Goal: Task Accomplishment & Management: Manage account settings

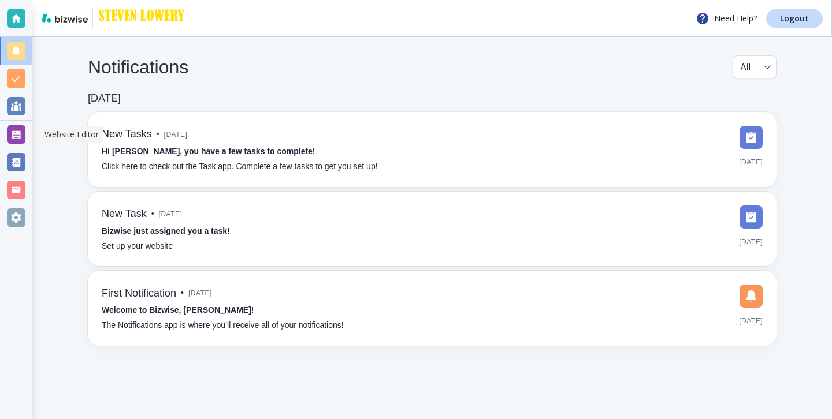
click at [24, 139] on div at bounding box center [16, 134] width 18 height 18
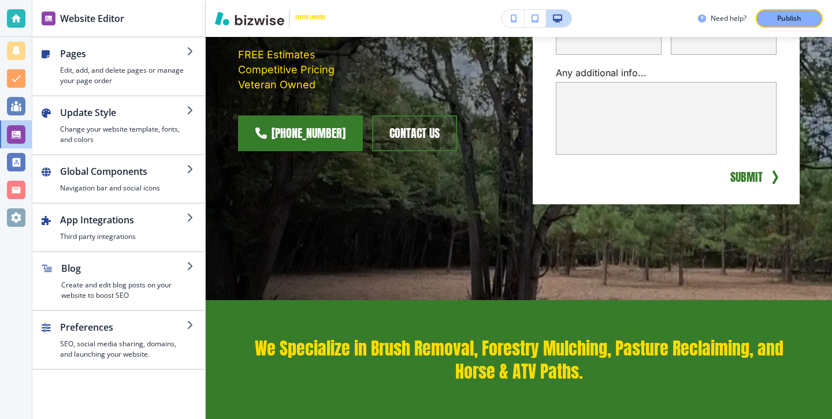
scroll to position [696, 0]
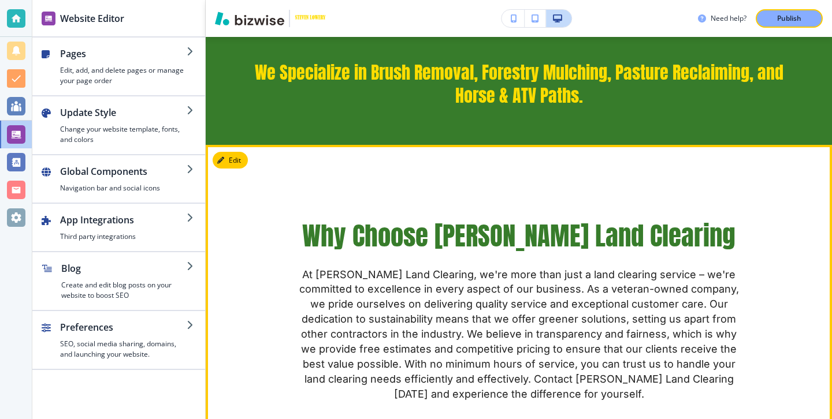
click at [231, 151] on div "Why Choose [PERSON_NAME] Land Clearing At [PERSON_NAME] Land Clearing, we're mo…" at bounding box center [519, 417] width 626 height 544
click at [231, 158] on button "Edit This Section" at bounding box center [252, 160] width 78 height 17
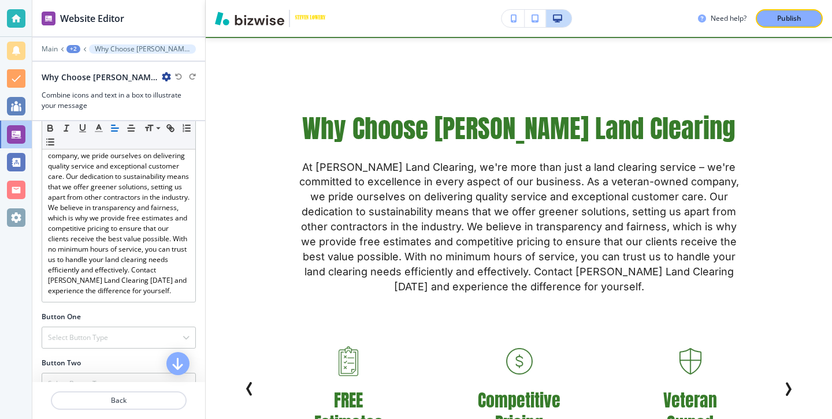
scroll to position [240, 0]
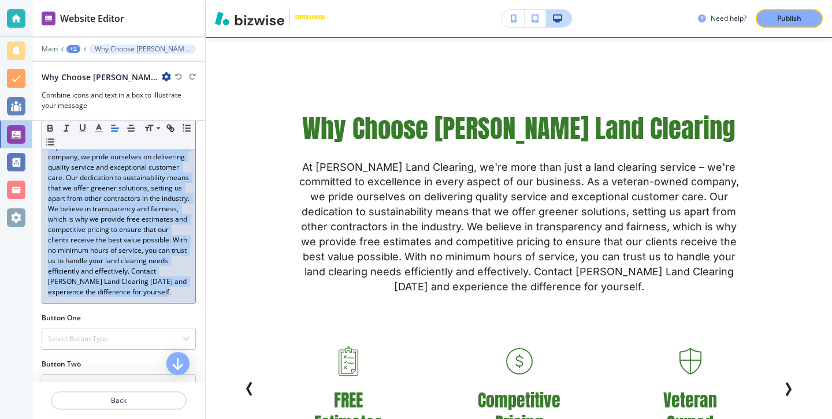
drag, startPoint x: 138, startPoint y: 294, endPoint x: 37, endPoint y: 130, distance: 192.3
click at [37, 130] on div "Body Small Normal Large Huge At [PERSON_NAME] Land Clearing, we're more than ju…" at bounding box center [118, 187] width 173 height 253
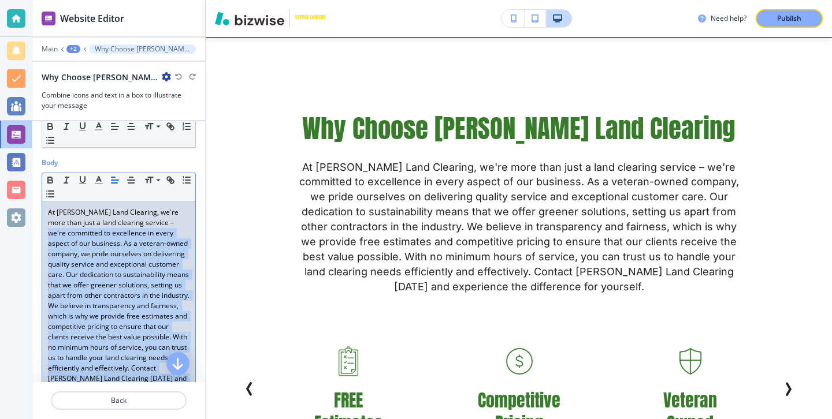
scroll to position [144, 0]
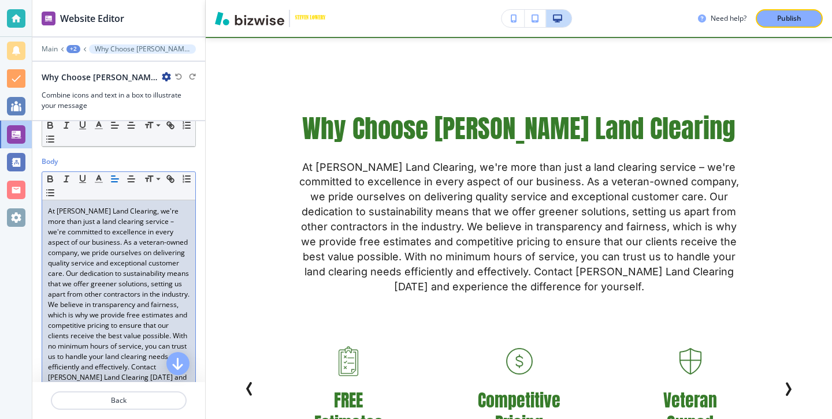
click at [57, 206] on p "At [PERSON_NAME] Land Clearing, we're more than just a land clearing service – …" at bounding box center [119, 299] width 142 height 187
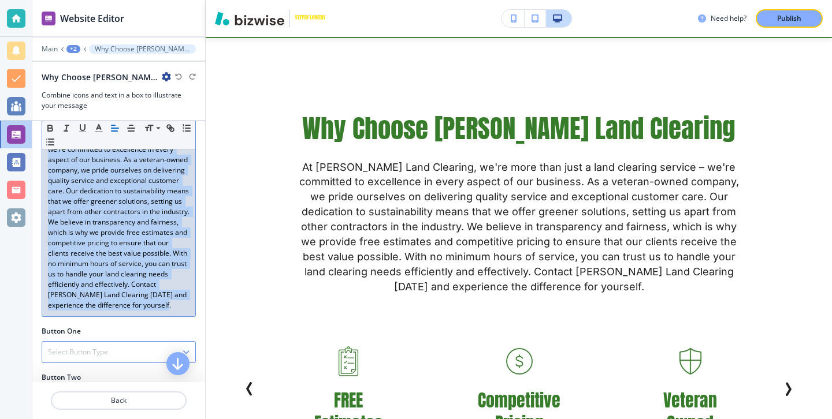
scroll to position [230, 0]
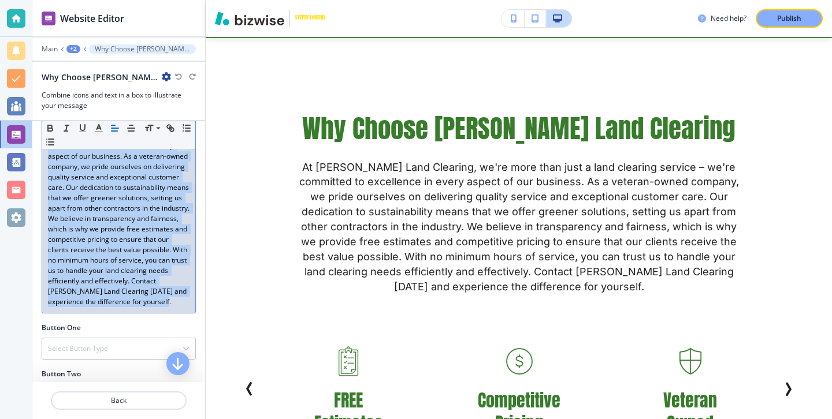
drag, startPoint x: 49, startPoint y: 199, endPoint x: 178, endPoint y: 300, distance: 164.6
click at [178, 300] on p "At [PERSON_NAME] Land Clearing, we're more than just a land clearing service – …" at bounding box center [119, 213] width 142 height 187
copy p "At [PERSON_NAME] Land Clearing, we're more than just a land clearing service – …"
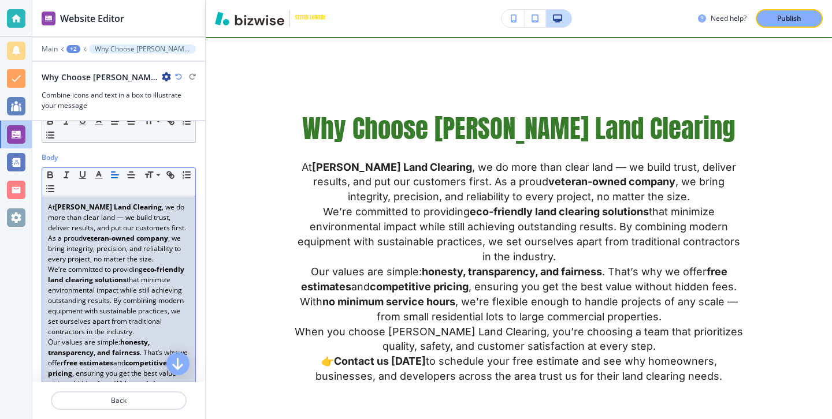
scroll to position [144, 0]
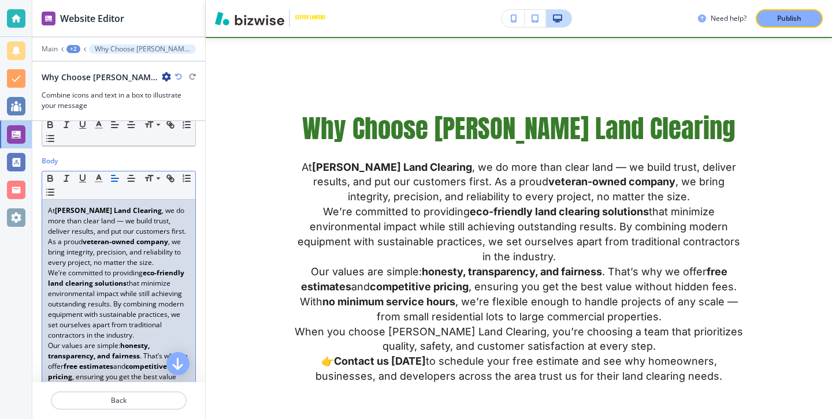
click at [137, 341] on p "Our values are simple: honesty, transparency, and fairness . That’s why we offe…" at bounding box center [119, 388] width 142 height 94
click at [144, 323] on p "We’re committed to providing eco-friendly land clearing solutions that minimize…" at bounding box center [119, 304] width 142 height 73
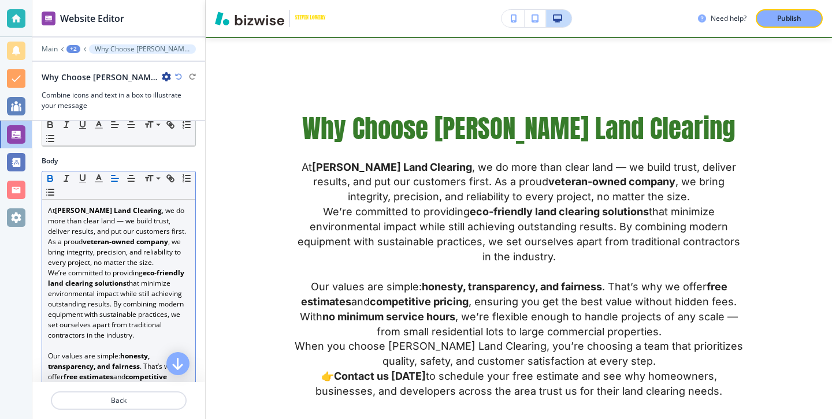
click at [51, 179] on icon "button" at bounding box center [50, 180] width 5 height 3
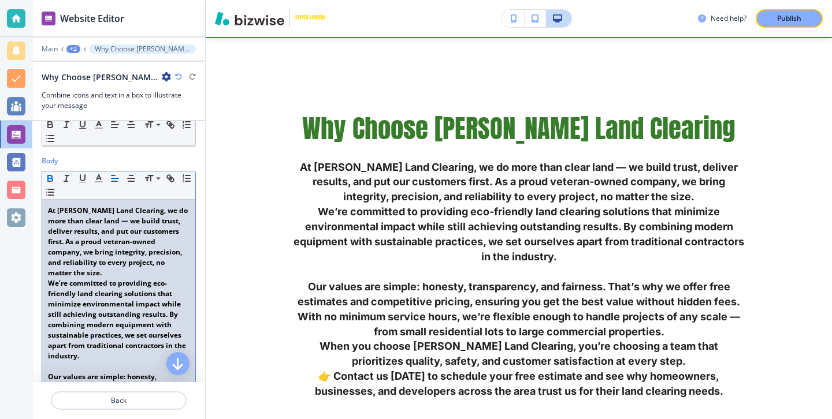
click at [51, 179] on icon "button" at bounding box center [50, 180] width 5 height 3
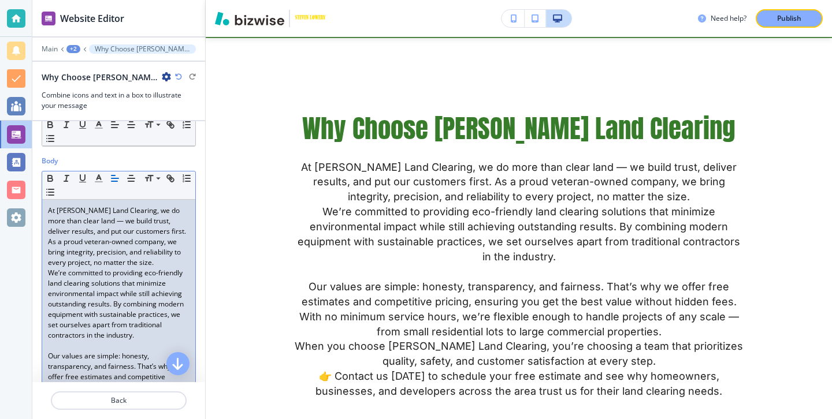
click at [76, 231] on p "At [PERSON_NAME] Land Clearing, we do more than clear land — we build trust, de…" at bounding box center [119, 237] width 142 height 62
click at [123, 207] on p "At [PERSON_NAME] Land Clearing, we do more than clear land — we build trust, de…" at bounding box center [119, 237] width 142 height 62
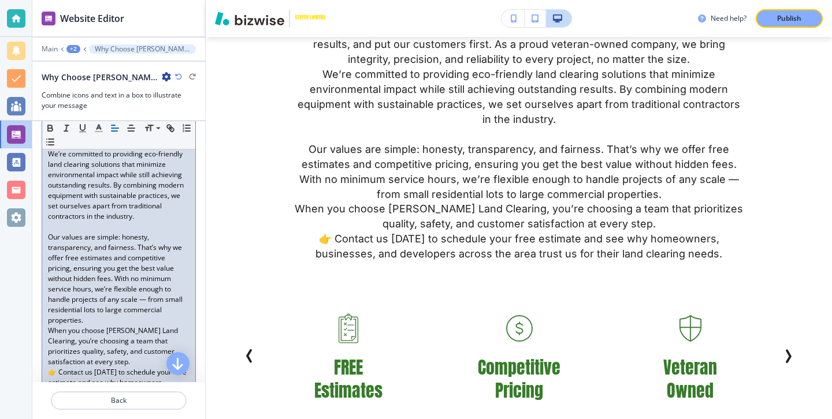
scroll to position [273, 0]
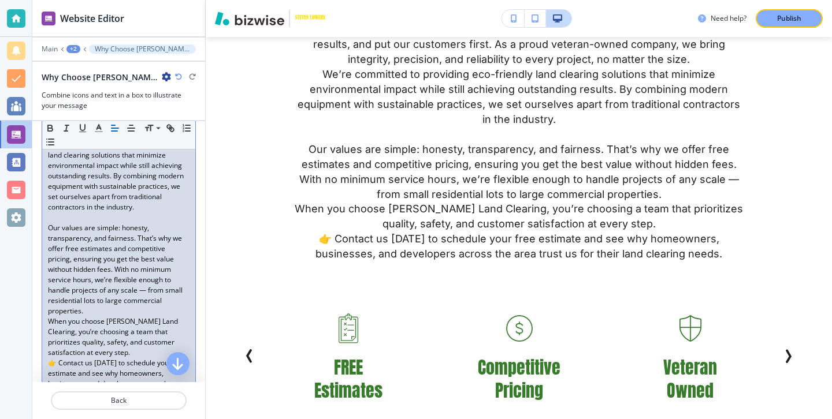
click at [132, 344] on p "When you choose [PERSON_NAME] Land Clearing, you’re choosing a team that priori…" at bounding box center [119, 338] width 142 height 42
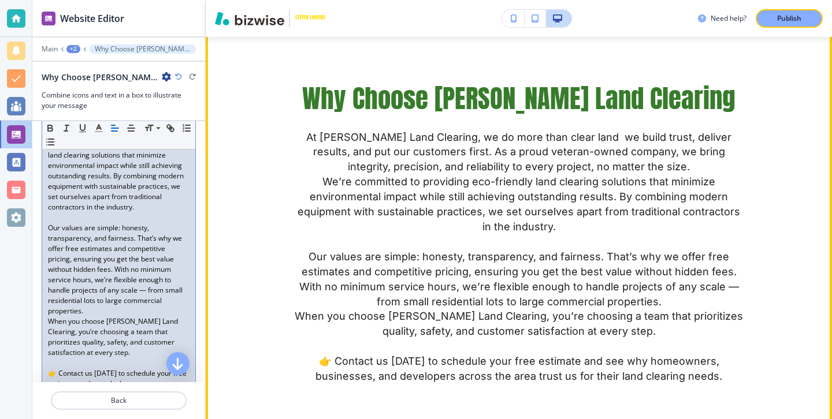
scroll to position [855, 0]
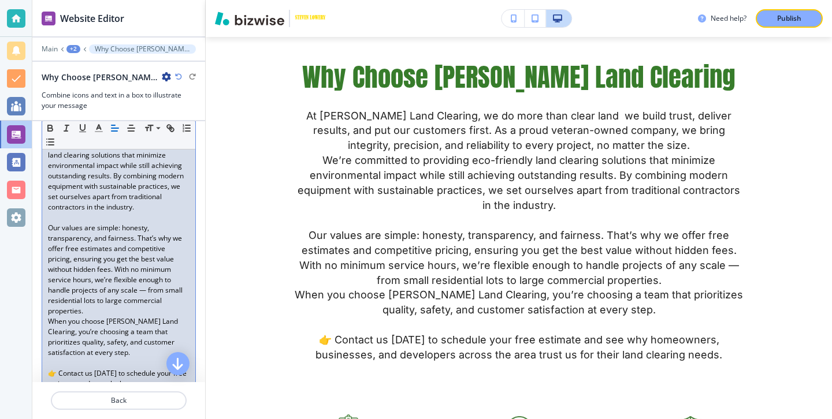
click at [133, 292] on p "Our values are simple: honesty, transparency, and fairness. That’s why we offer…" at bounding box center [119, 270] width 142 height 94
click at [133, 295] on p "Our values are simple: honesty, transparency, and fairness. That’s why we offer…" at bounding box center [119, 270] width 142 height 94
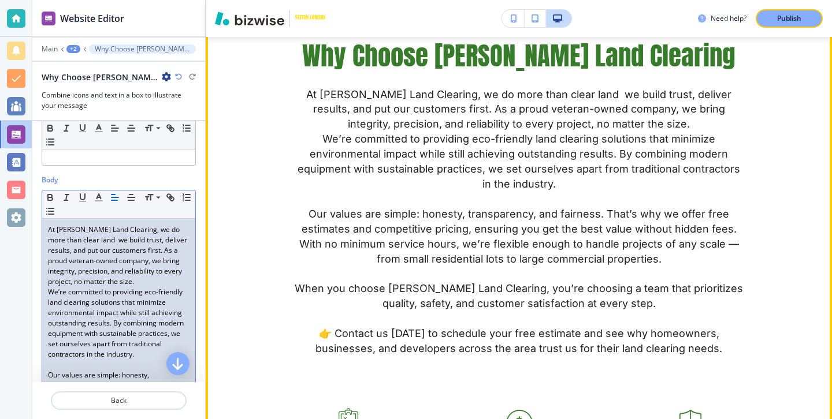
scroll to position [879, 0]
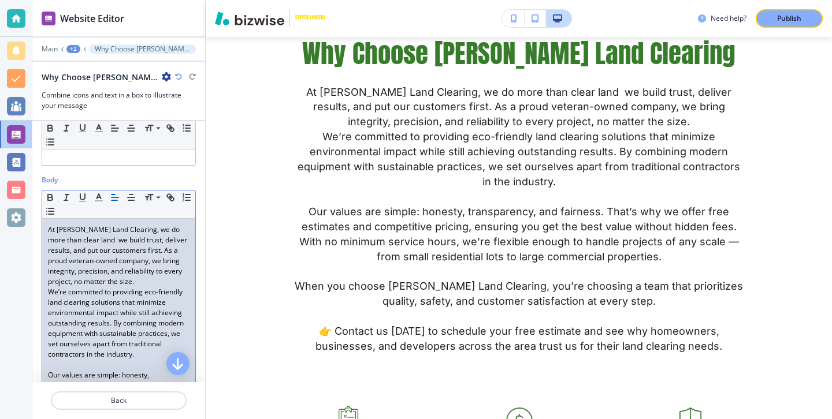
click at [134, 268] on p "At [PERSON_NAME] Land Clearing, we do more than clear land we build trust, deli…" at bounding box center [119, 256] width 142 height 62
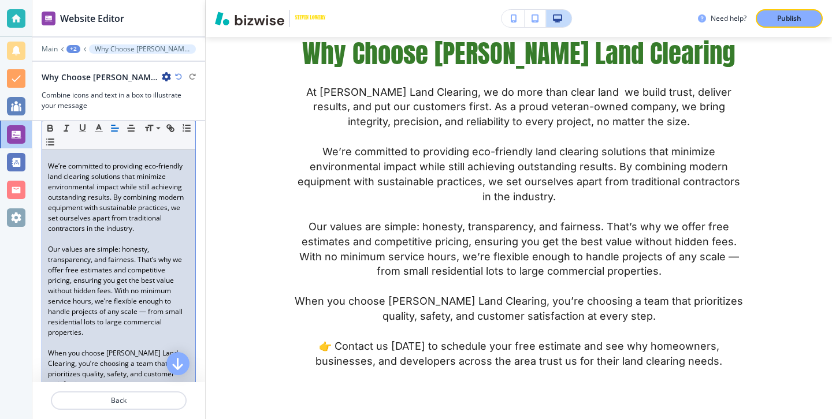
scroll to position [296, 0]
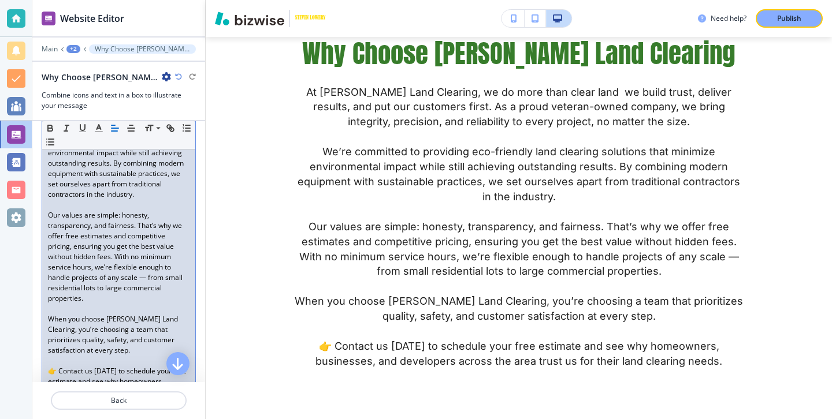
click at [59, 366] on p "👉 Contact us [DATE] to schedule your free estimate and see why homeowners, busi…" at bounding box center [119, 387] width 142 height 42
click at [54, 366] on p "👉 Contact us [DATE] to schedule your free estimate and see why homeowners, busi…" at bounding box center [119, 387] width 142 height 42
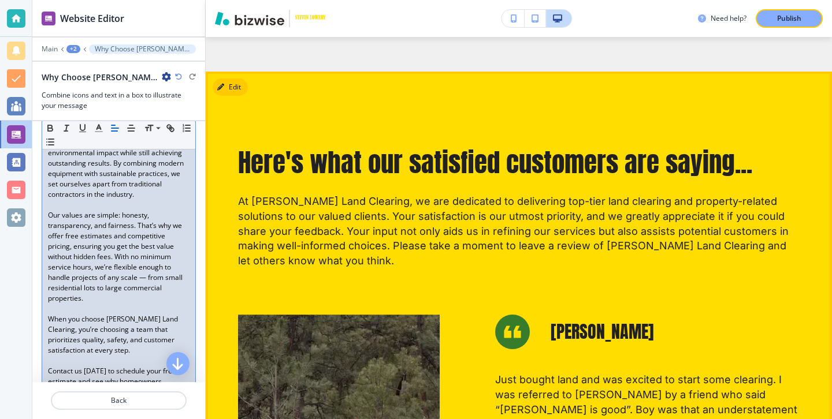
scroll to position [1710, 0]
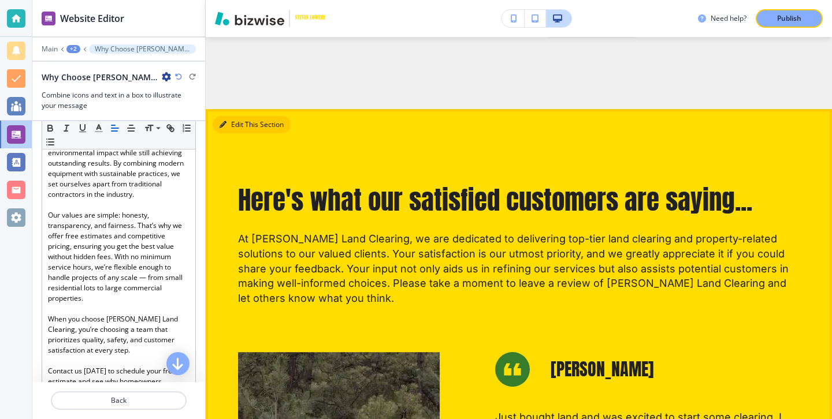
click at [232, 133] on button "Edit This Section" at bounding box center [252, 124] width 78 height 17
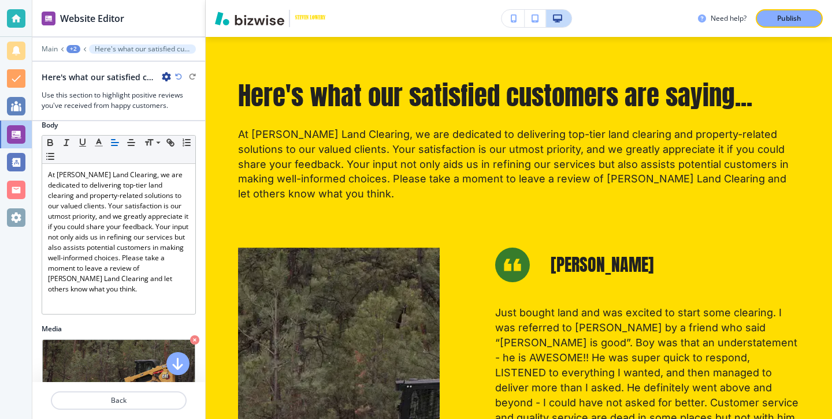
scroll to position [218, 0]
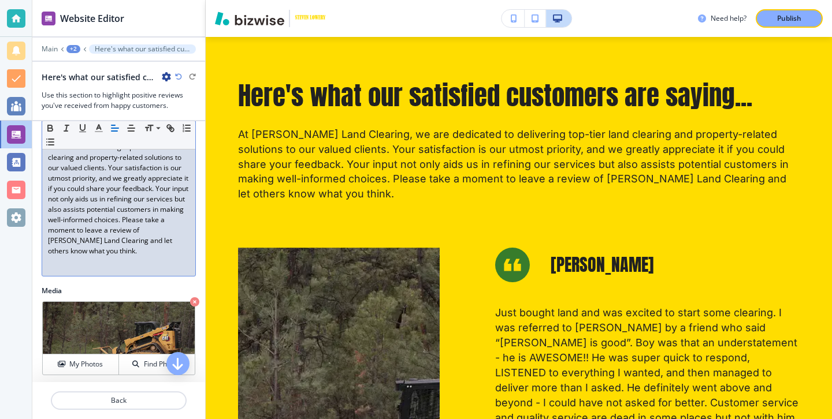
click at [177, 242] on p "At [PERSON_NAME] Land Clearing, we are dedicated to delivering top-tier land cl…" at bounding box center [119, 194] width 142 height 125
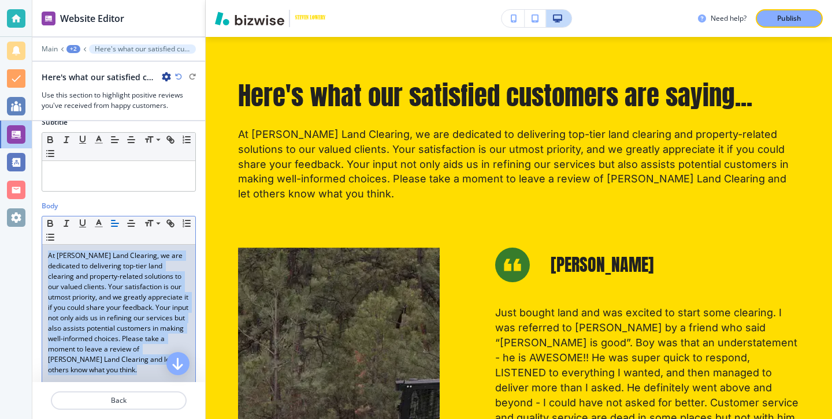
scroll to position [98, 0]
drag, startPoint x: 176, startPoint y: 253, endPoint x: 45, endPoint y: 244, distance: 130.8
click at [45, 244] on div "Small Normal Large Huge At [PERSON_NAME] Land Clearing, we are dedicated to del…" at bounding box center [119, 307] width 154 height 180
copy p "At [PERSON_NAME] Land Clearing, we are dedicated to delivering top-tier land cl…"
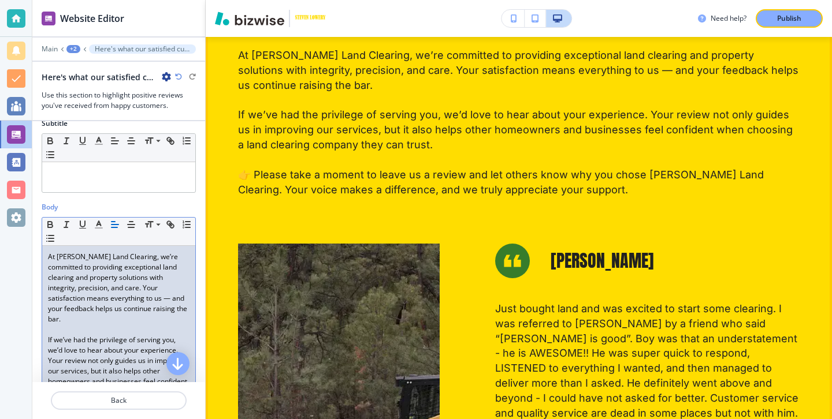
scroll to position [1886, 0]
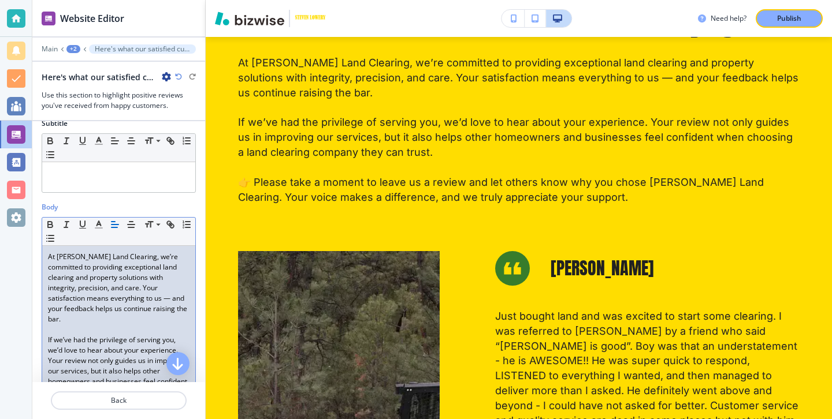
click at [169, 298] on p "At [PERSON_NAME] Land Clearing, we’re committed to providing exceptional land c…" at bounding box center [119, 288] width 142 height 73
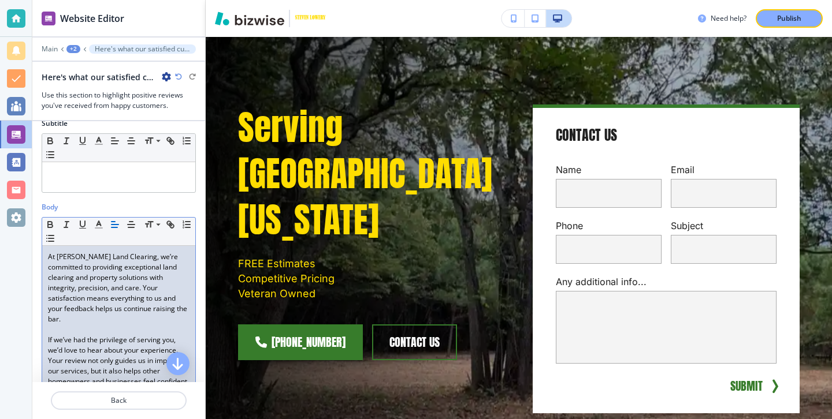
scroll to position [0, 0]
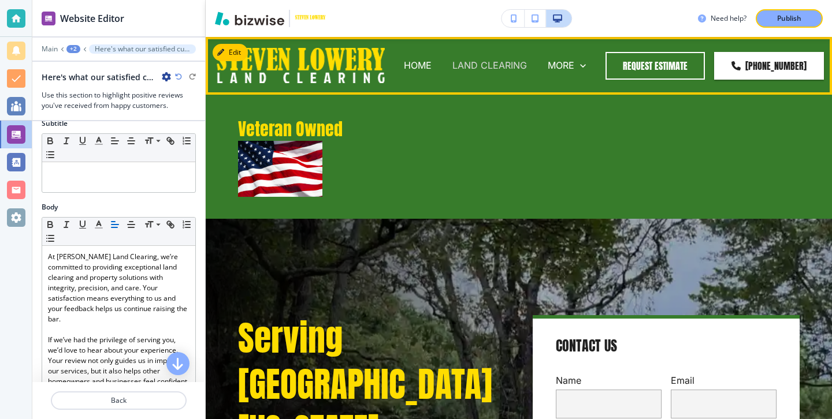
click at [481, 64] on p "LAND CLEARING" at bounding box center [489, 65] width 75 height 13
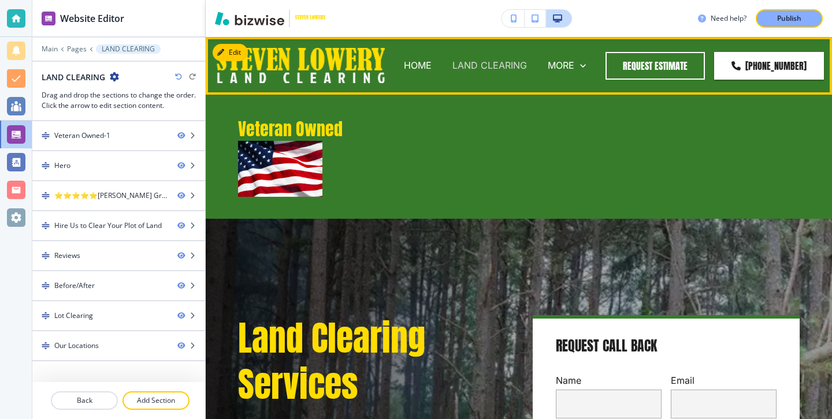
click at [511, 64] on p "LAND CLEARING" at bounding box center [489, 65] width 75 height 13
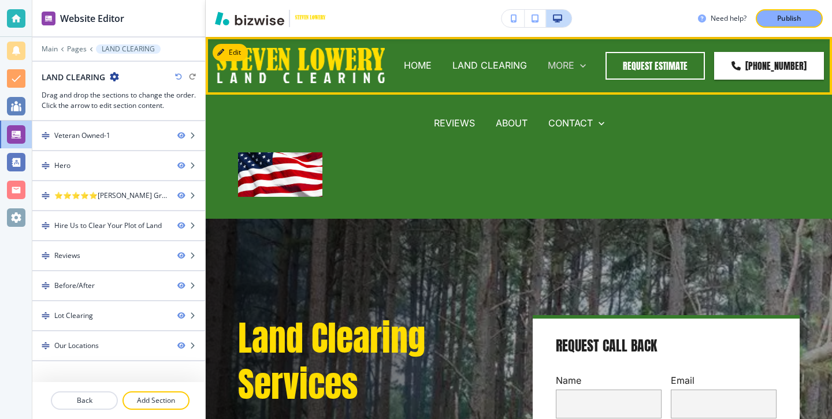
click at [557, 62] on p "MORE" at bounding box center [561, 65] width 27 height 13
click at [506, 124] on p "ABOUT" at bounding box center [512, 123] width 32 height 13
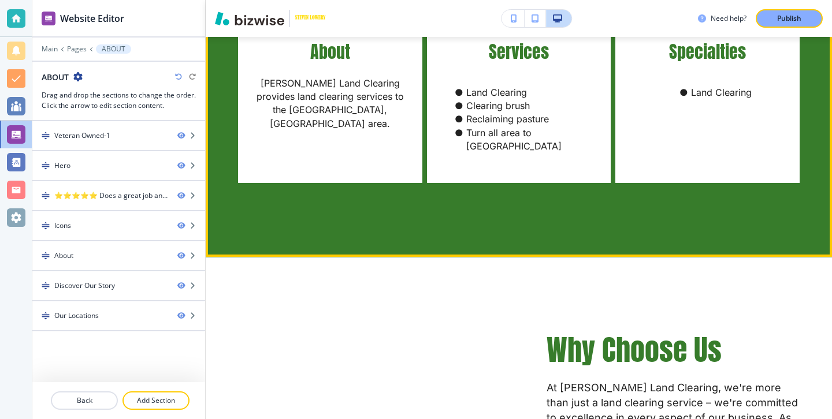
scroll to position [831, 0]
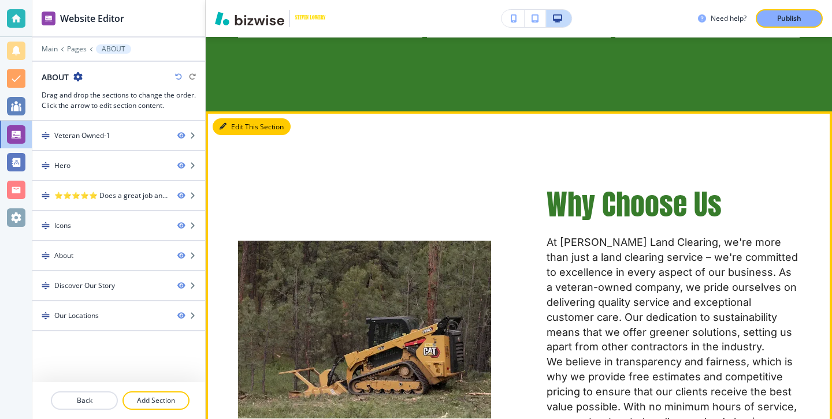
click at [228, 118] on button "Edit This Section" at bounding box center [252, 126] width 78 height 17
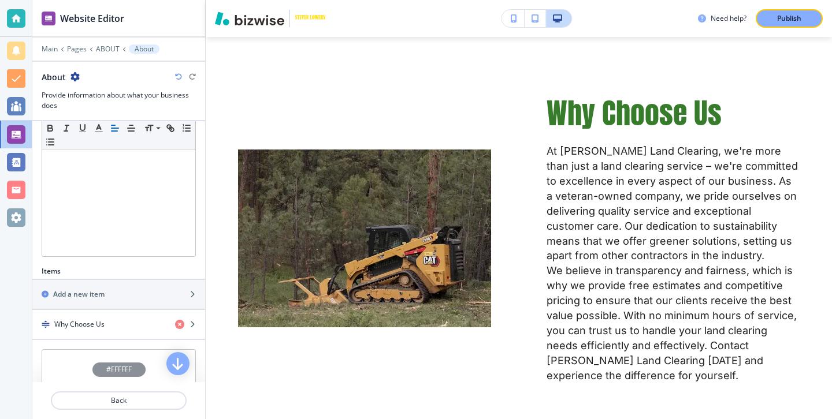
scroll to position [303, 0]
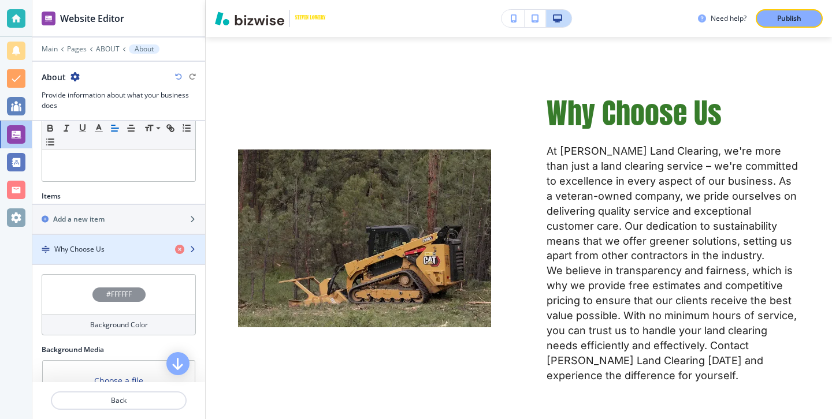
click at [143, 252] on div "Why Choose Us" at bounding box center [98, 249] width 133 height 10
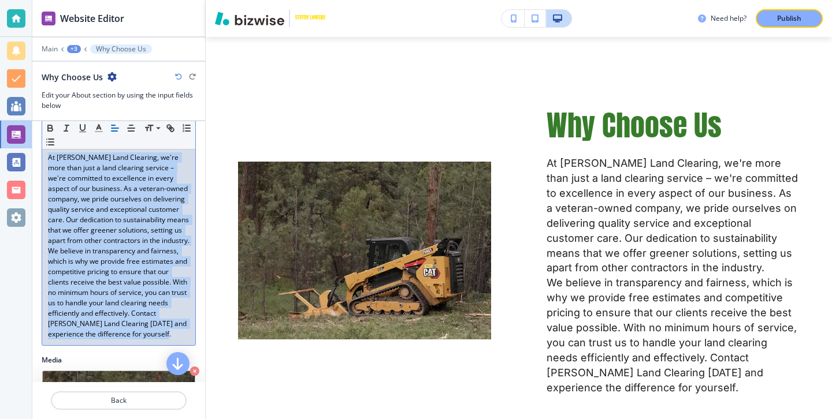
scroll to position [167, 0]
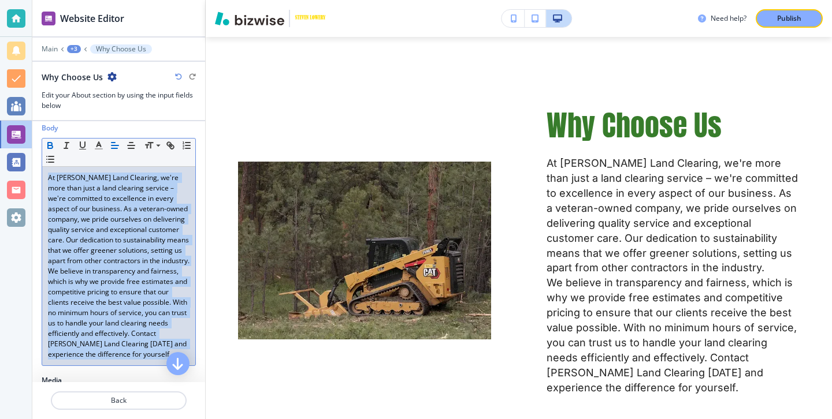
drag, startPoint x: 150, startPoint y: 320, endPoint x: 45, endPoint y: 146, distance: 202.9
click at [45, 145] on div "Small Normal Large Huge At [PERSON_NAME] Land Clearing, we're more than just a …" at bounding box center [119, 252] width 154 height 228
copy div "At [PERSON_NAME] Land Clearing, we're more than just a land clearing service – …"
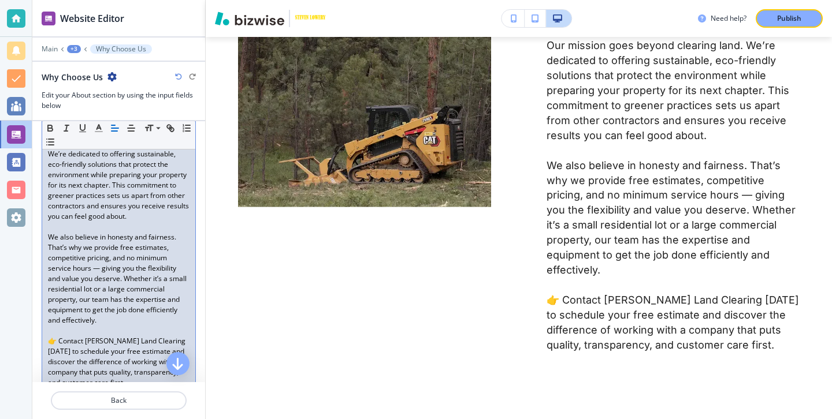
scroll to position [349, 0]
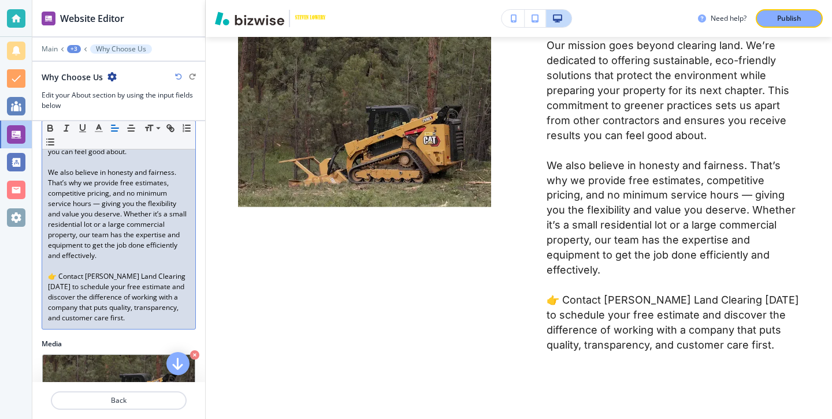
click at [52, 278] on p "👉 Contact [PERSON_NAME] Land Clearing [DATE] to schedule your free estimate and…" at bounding box center [119, 298] width 142 height 52
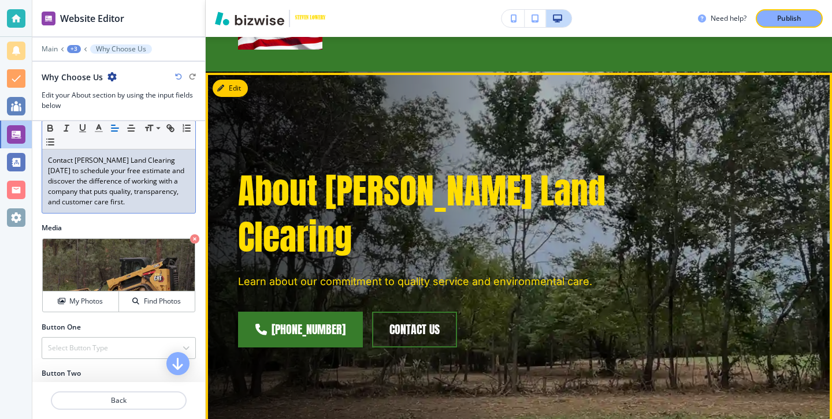
scroll to position [0, 0]
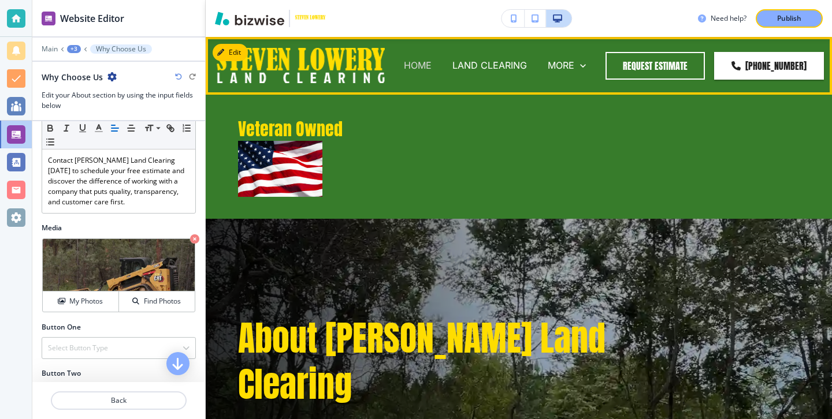
click at [421, 68] on p "HOME" at bounding box center [418, 65] width 28 height 13
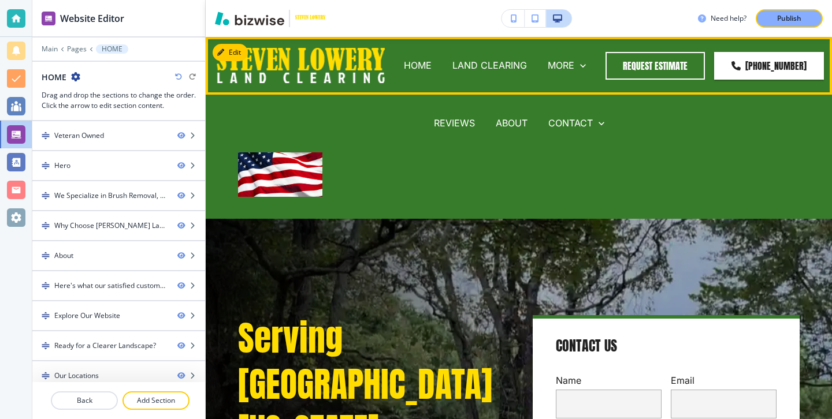
click at [555, 69] on div "MORE REVIEWS ABOUT CONTACT REQUEST CALL BACK" at bounding box center [566, 65] width 59 height 13
click at [503, 124] on p "ABOUT" at bounding box center [512, 123] width 32 height 13
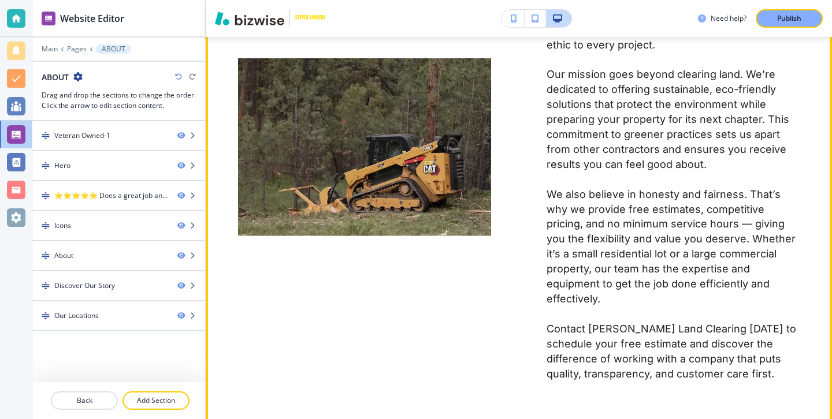
scroll to position [1261, 0]
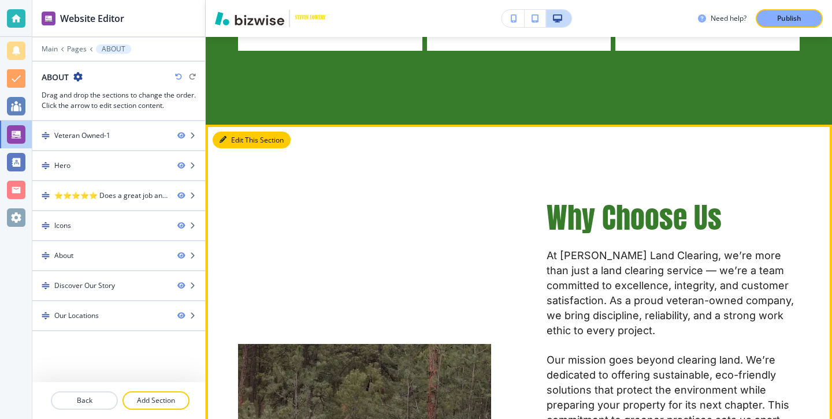
click at [232, 132] on button "Edit This Section" at bounding box center [252, 140] width 78 height 17
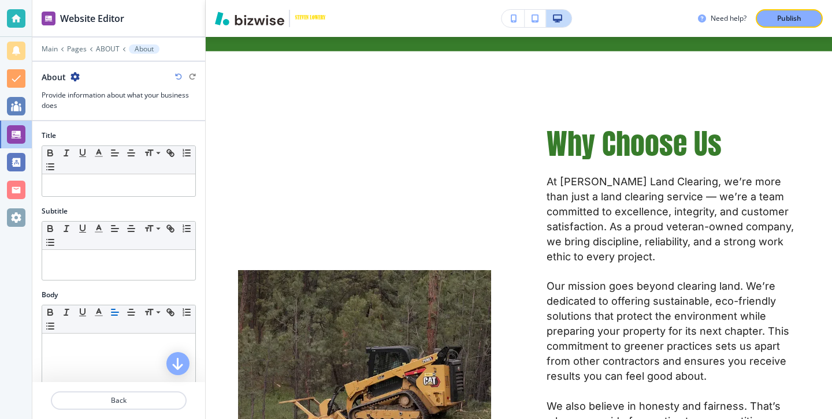
scroll to position [365, 0]
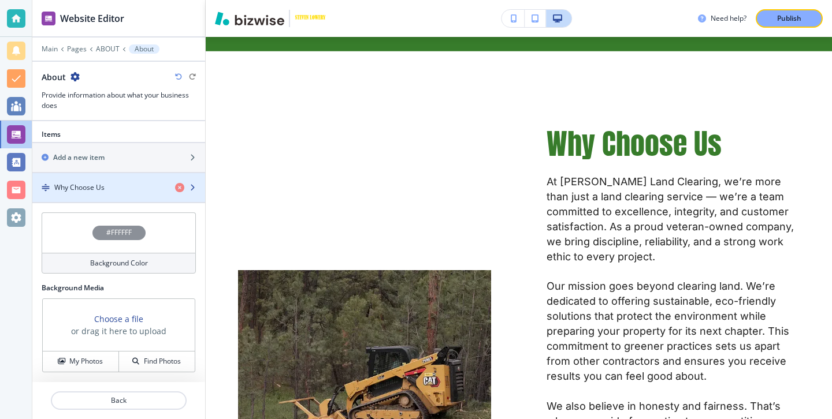
click at [127, 194] on div "button" at bounding box center [118, 197] width 173 height 9
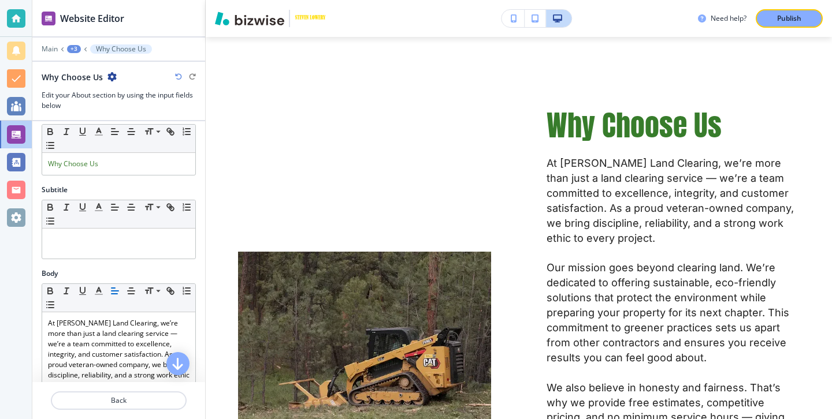
scroll to position [46, 0]
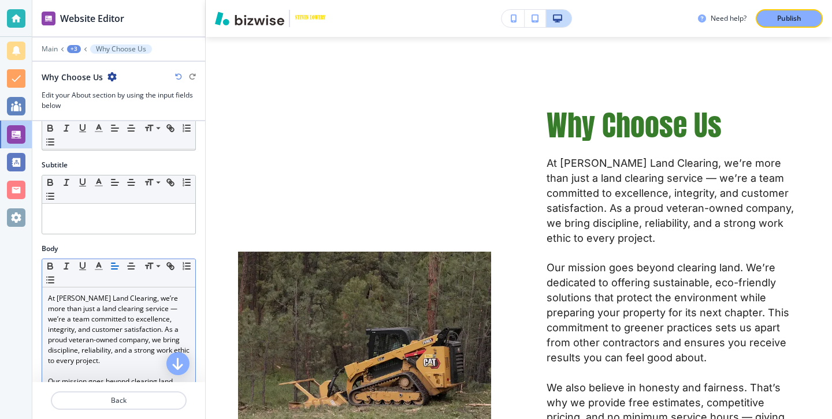
click at [161, 309] on p "At [PERSON_NAME] Land Clearing, we’re more than just a land clearing service — …" at bounding box center [119, 330] width 142 height 73
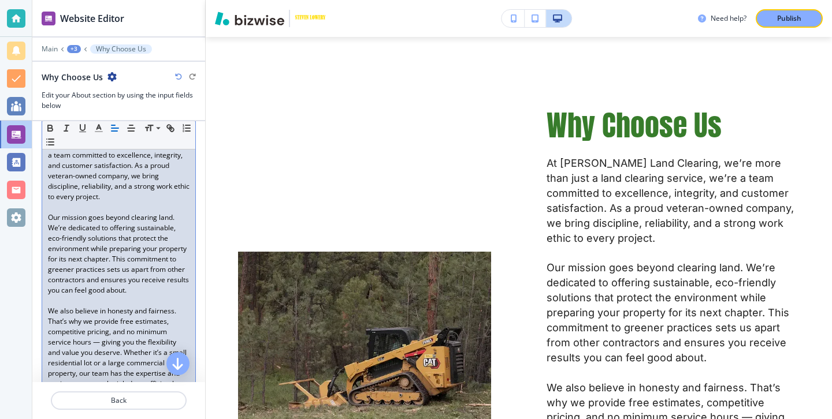
scroll to position [239, 0]
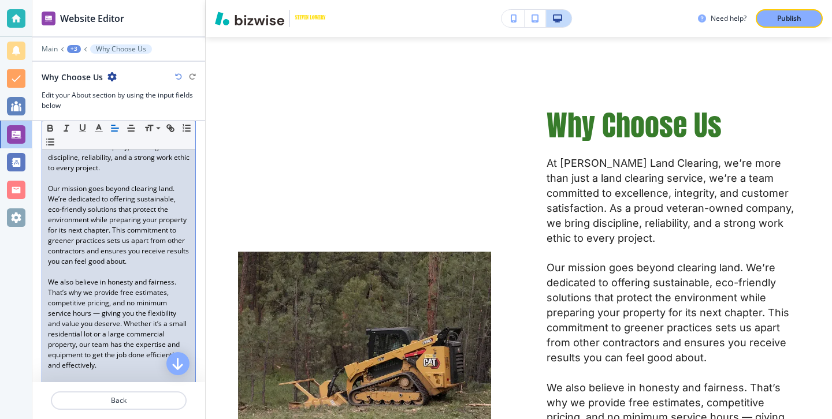
click at [98, 314] on p "We also believe in honesty and fairness. That’s why we provide free estimates, …" at bounding box center [119, 324] width 142 height 94
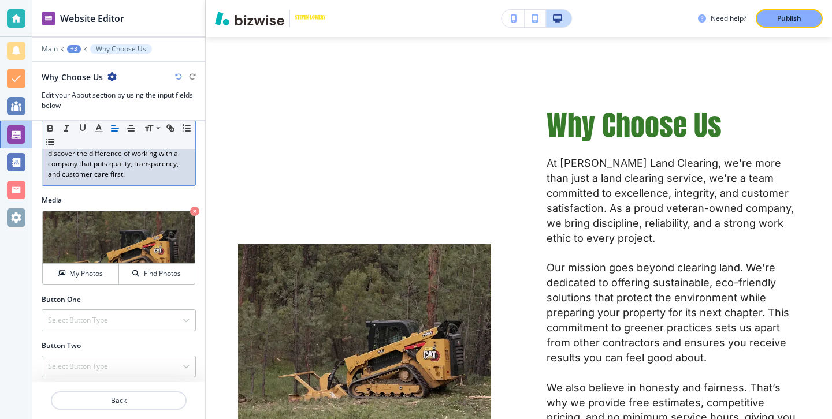
scroll to position [498, 0]
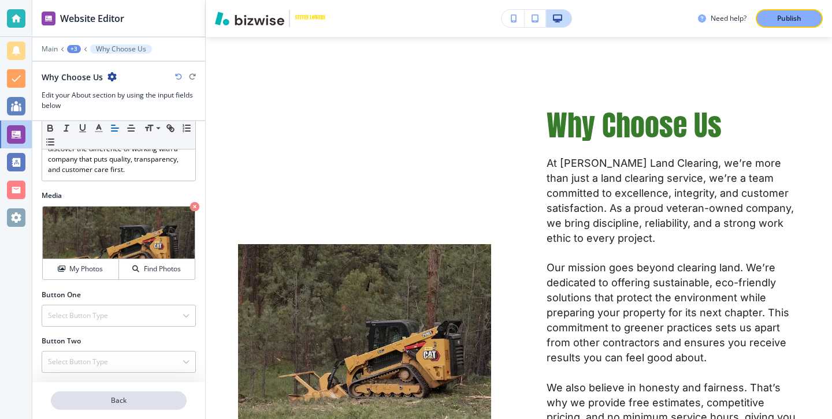
click at [117, 392] on button "Back" at bounding box center [119, 401] width 136 height 18
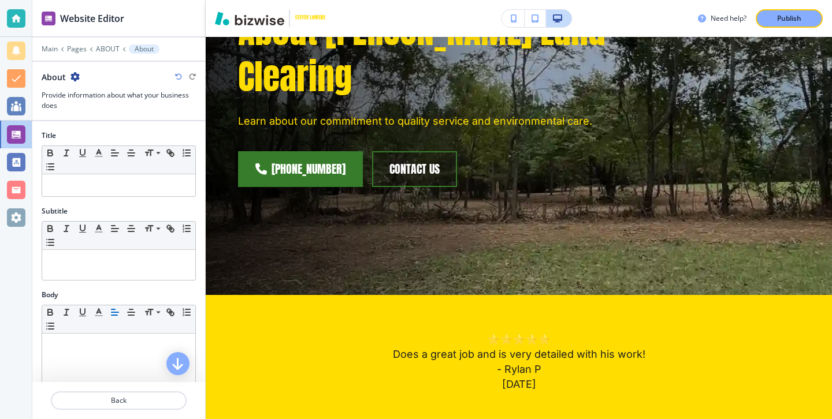
scroll to position [0, 0]
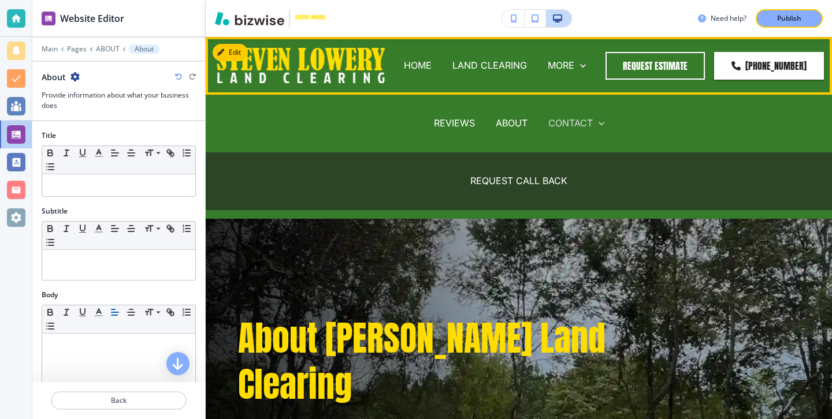
click at [566, 123] on p "CONTACT" at bounding box center [570, 123] width 44 height 13
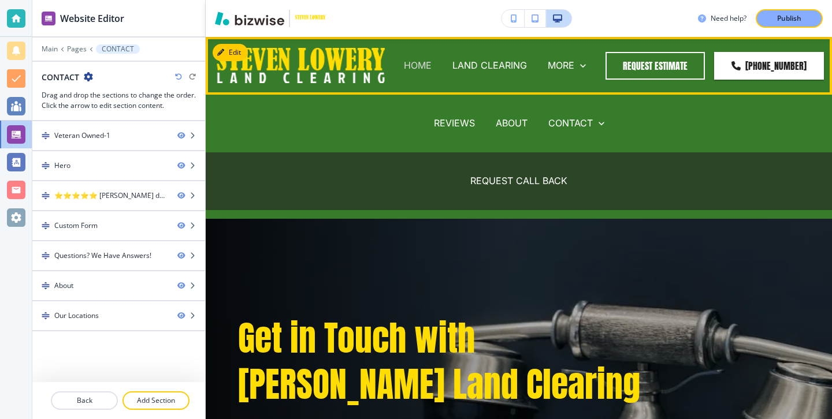
click at [432, 64] on p "HOME" at bounding box center [418, 65] width 28 height 13
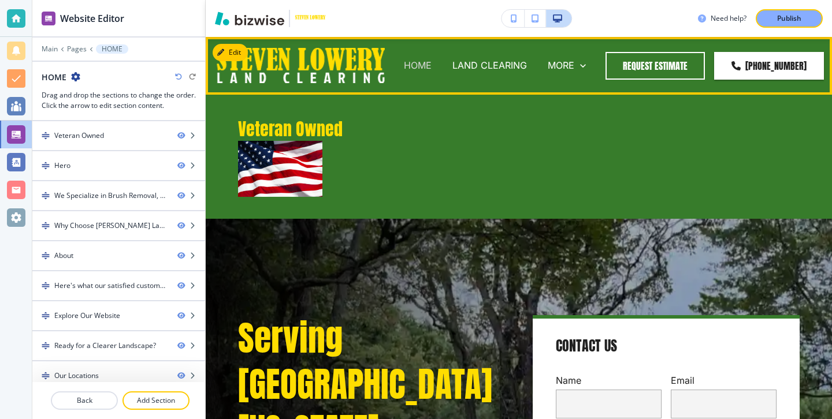
click at [432, 61] on p "HOME" at bounding box center [418, 65] width 28 height 13
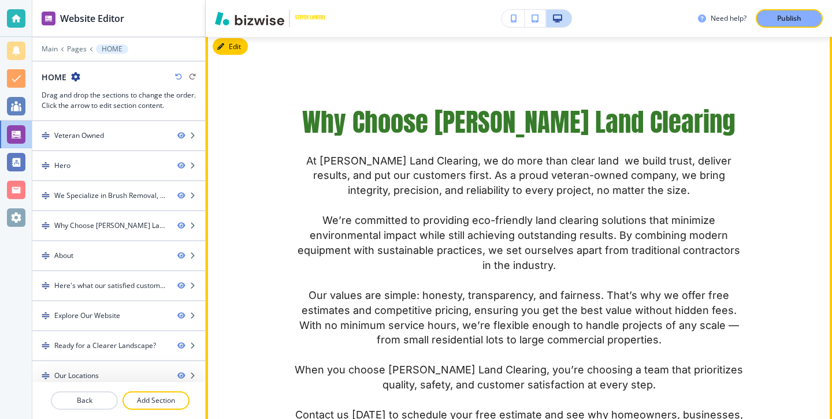
scroll to position [756, 0]
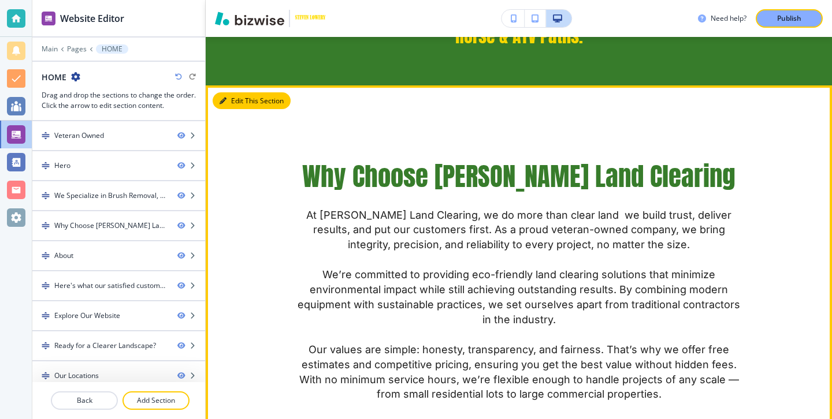
click at [248, 99] on button "Edit This Section" at bounding box center [252, 100] width 78 height 17
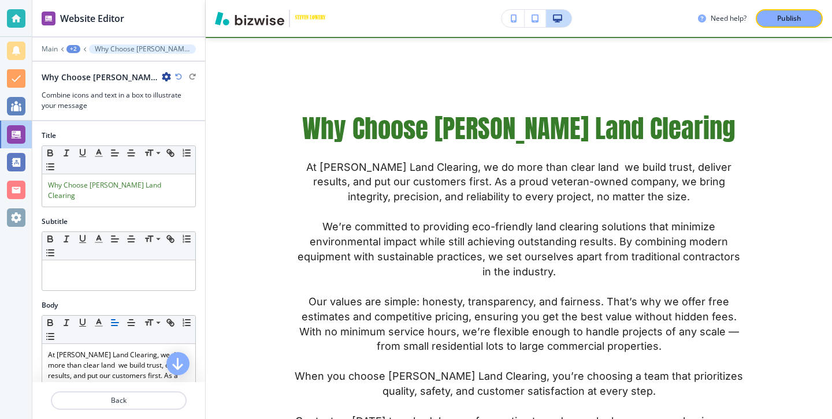
scroll to position [65, 0]
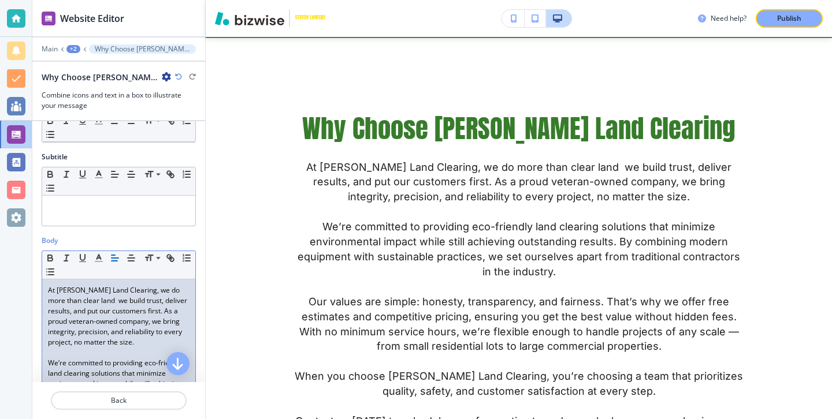
click at [114, 290] on p "At [PERSON_NAME] Land Clearing, we do more than clear land we build trust, deli…" at bounding box center [119, 316] width 142 height 62
click at [117, 290] on p "At [PERSON_NAME] Land Clearing, we do more than clear land we build trust, deli…" at bounding box center [119, 316] width 142 height 62
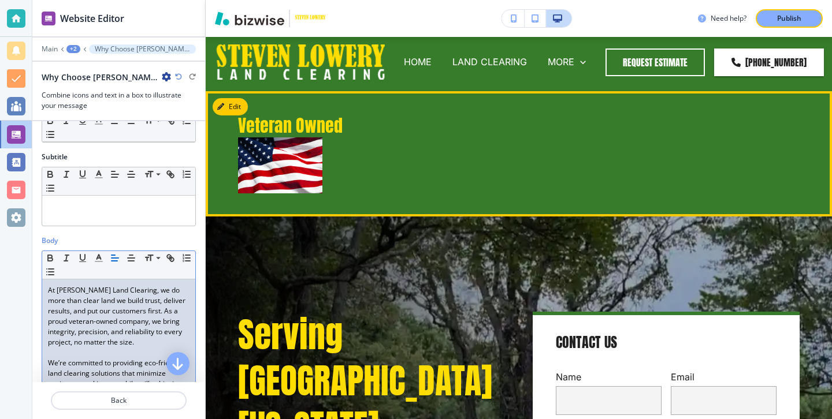
scroll to position [0, 0]
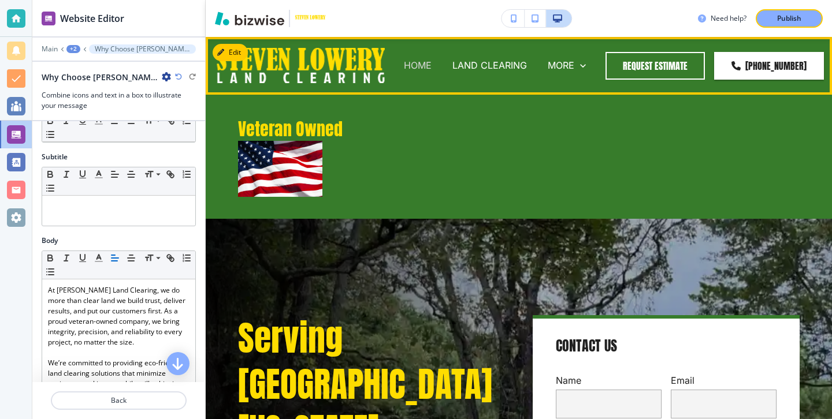
click at [432, 63] on p "HOME" at bounding box center [418, 65] width 28 height 13
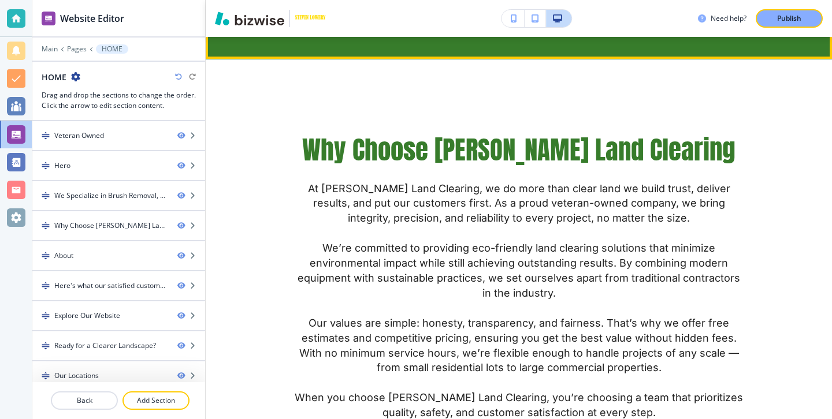
scroll to position [851, 0]
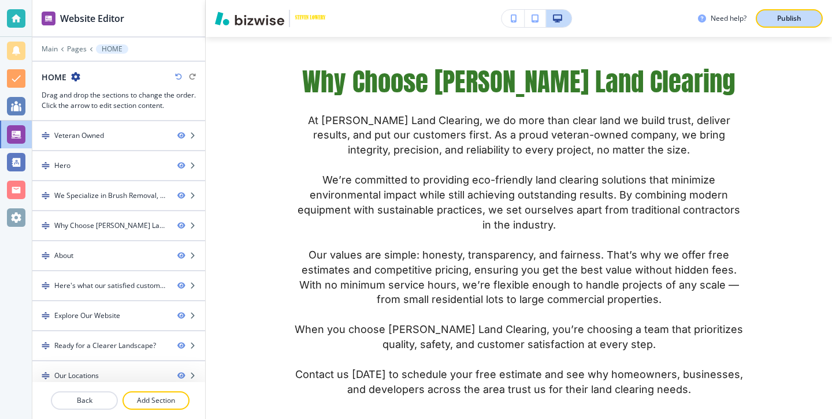
click at [775, 24] on button "Publish" at bounding box center [789, 18] width 67 height 18
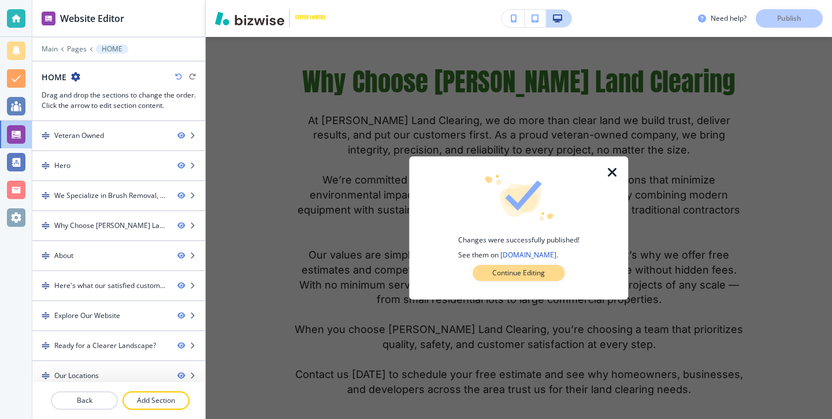
click at [543, 274] on p "Continue Editing" at bounding box center [518, 273] width 53 height 10
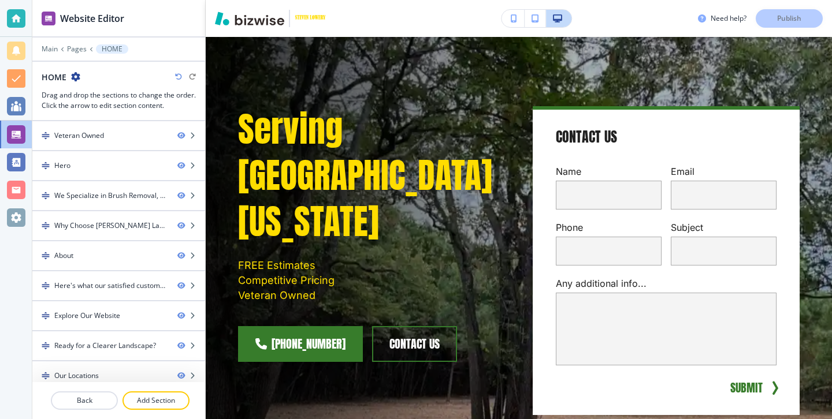
scroll to position [0, 0]
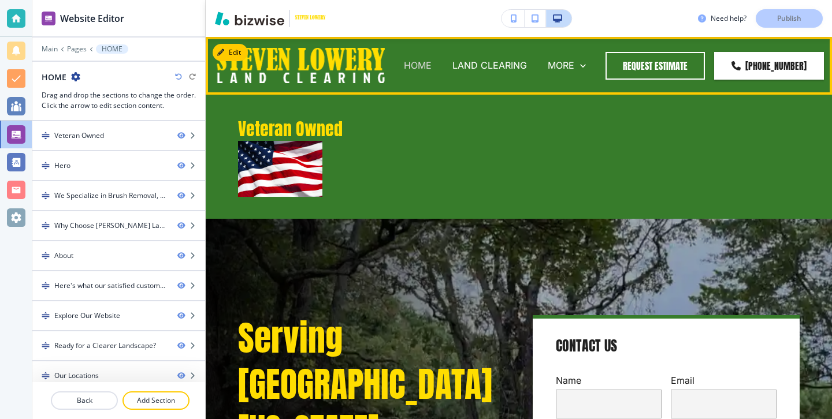
click at [432, 66] on p "HOME" at bounding box center [418, 65] width 28 height 13
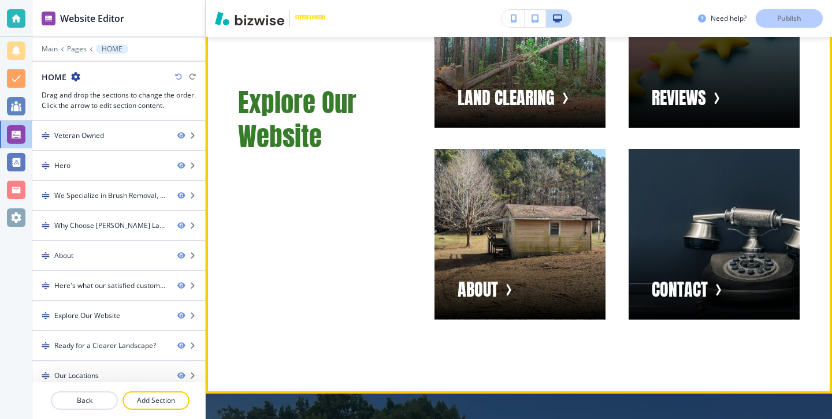
scroll to position [2705, 0]
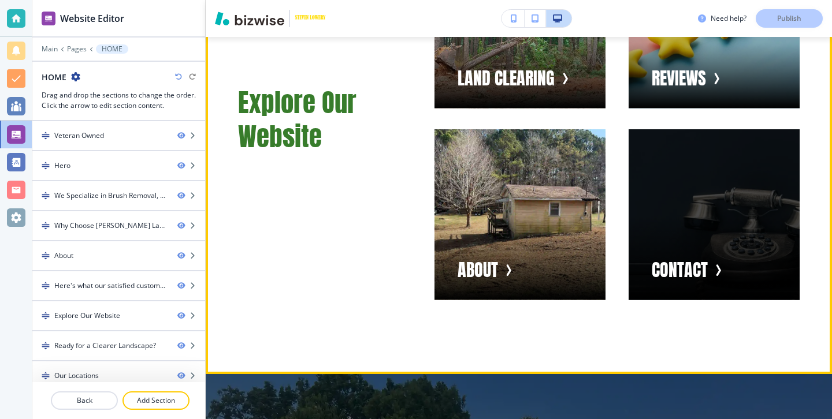
click at [696, 272] on div "button" at bounding box center [714, 214] width 171 height 171
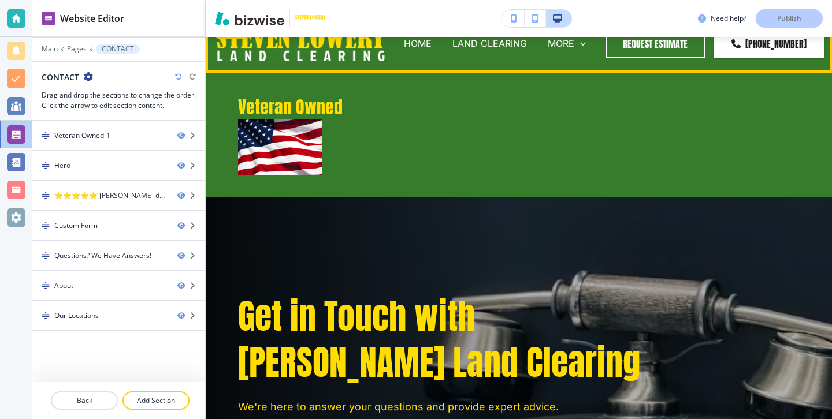
scroll to position [0, 0]
